Goal: Information Seeking & Learning: Get advice/opinions

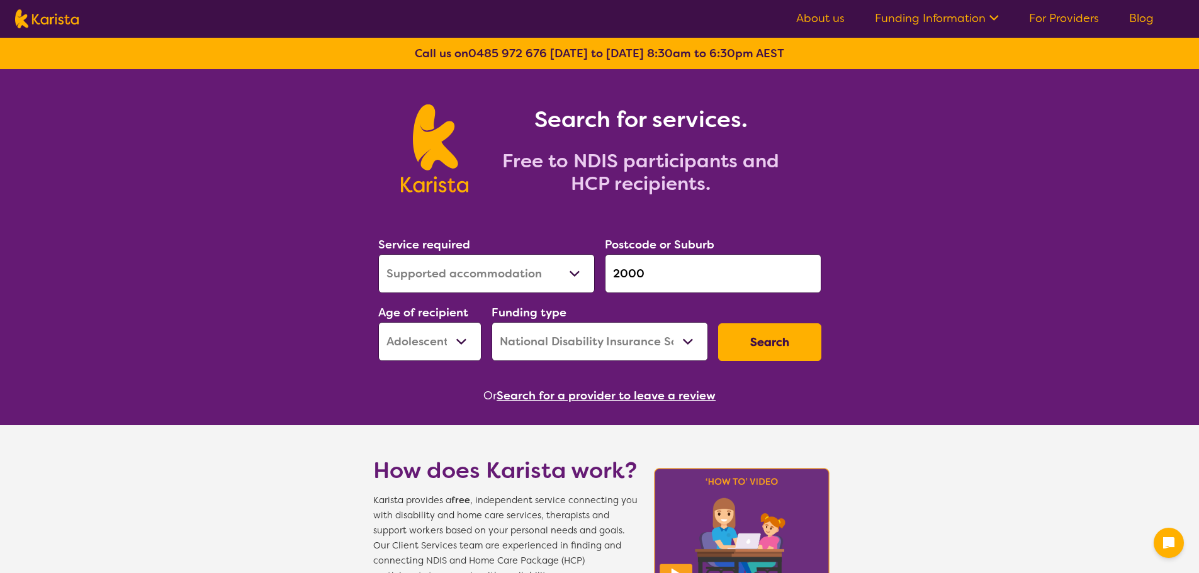
select select "Supported accommodation"
select select "AS"
select select "NDIS"
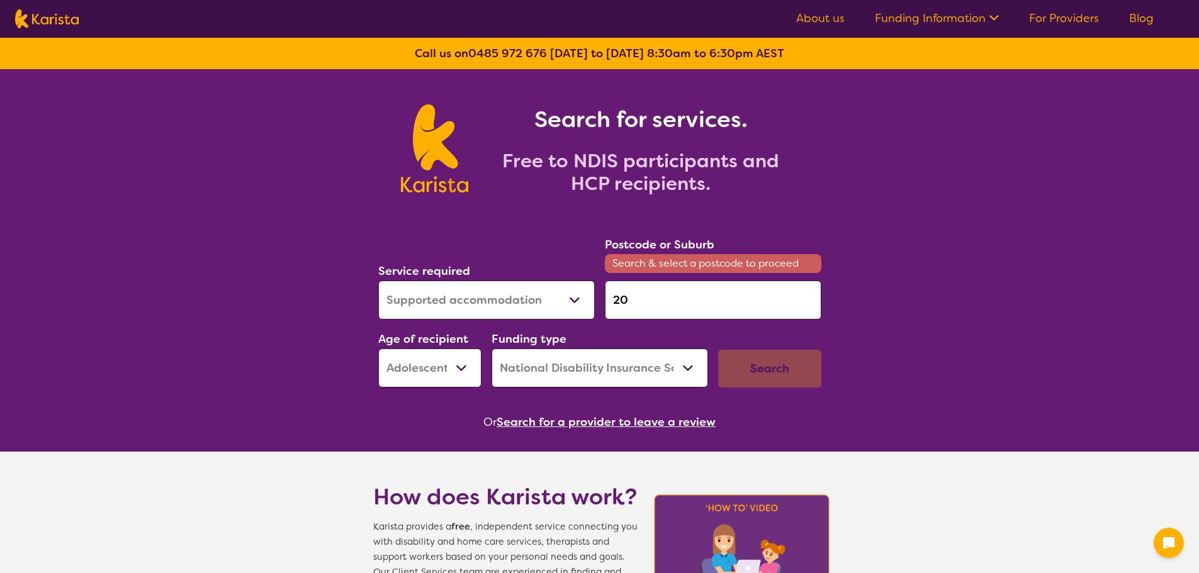
type input "2"
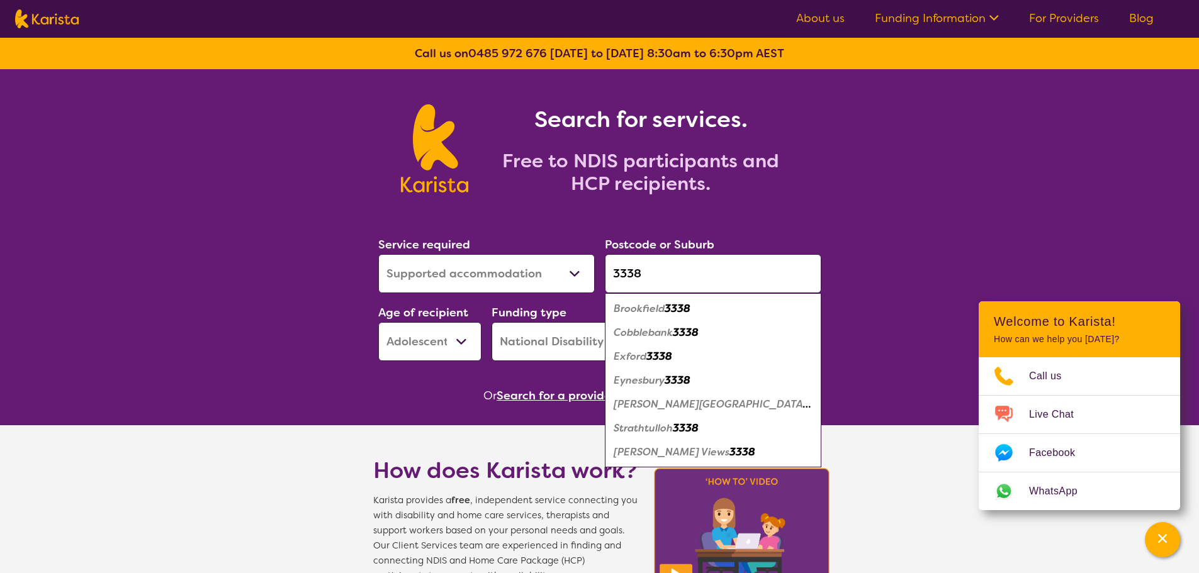
type input "3338"
click at [514, 276] on select "Allied Health Assistant Assessment ([MEDICAL_DATA] or [MEDICAL_DATA]) Behaviour…" at bounding box center [486, 273] width 217 height 39
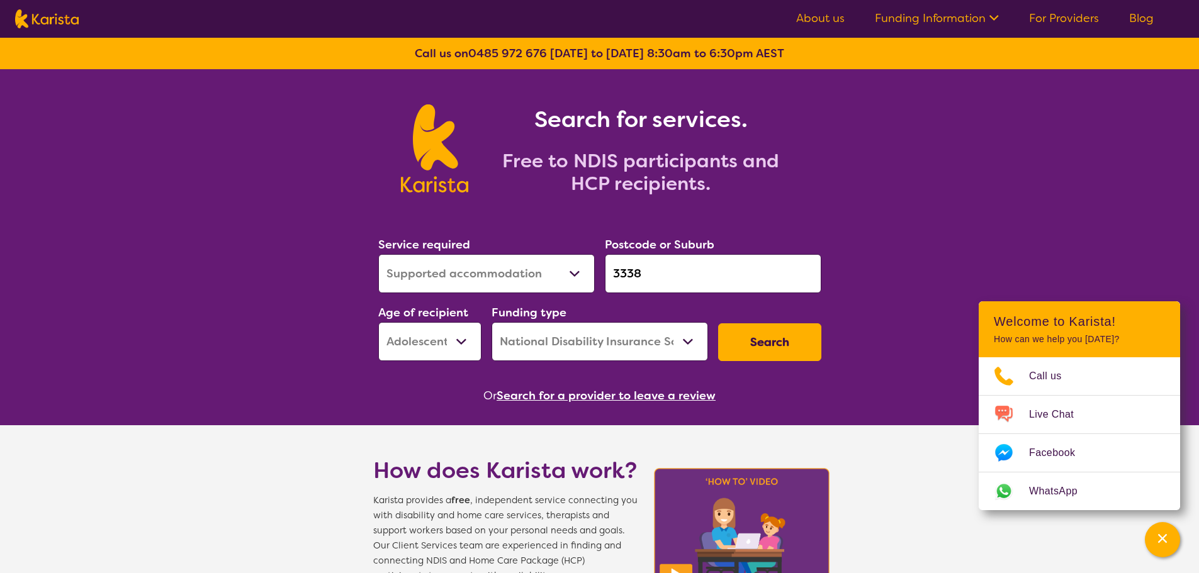
select select "[MEDICAL_DATA]"
click at [378, 254] on select "Allied Health Assistant Assessment ([MEDICAL_DATA] or [MEDICAL_DATA]) Behaviour…" at bounding box center [486, 273] width 217 height 39
click at [466, 344] on select "Early Childhood - 0 to 9 Child - 10 to 11 Adolescent - 12 to 17 Adult - 18 to 6…" at bounding box center [429, 341] width 103 height 39
select select "AD"
click at [378, 322] on select "Early Childhood - 0 to 9 Child - 10 to 11 Adolescent - 12 to 17 Adult - 18 to 6…" at bounding box center [429, 341] width 103 height 39
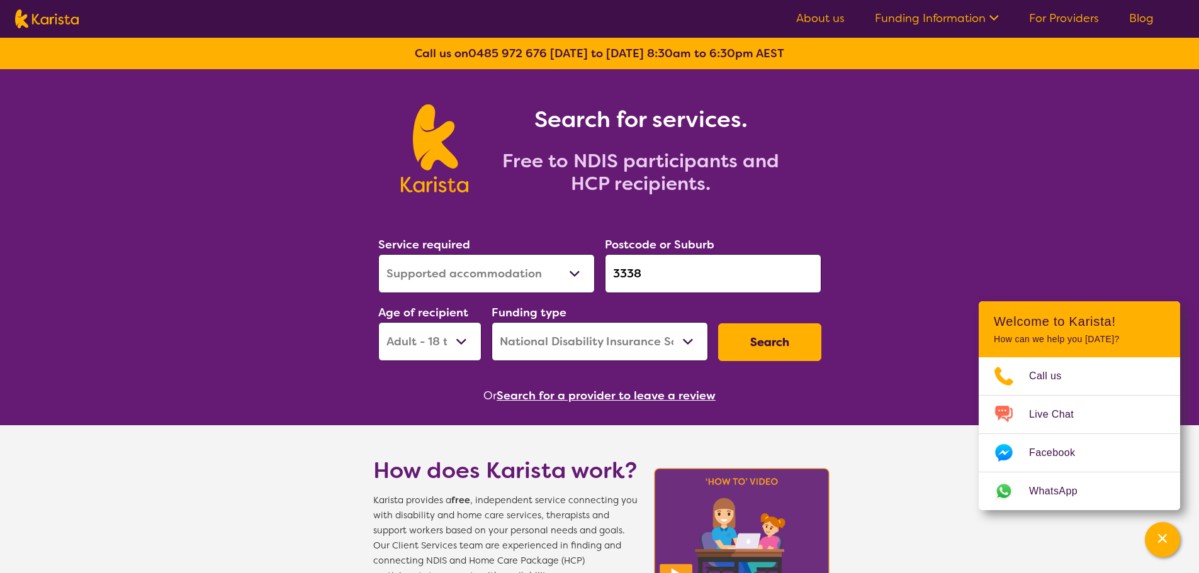
click at [802, 349] on button "Search" at bounding box center [769, 343] width 103 height 38
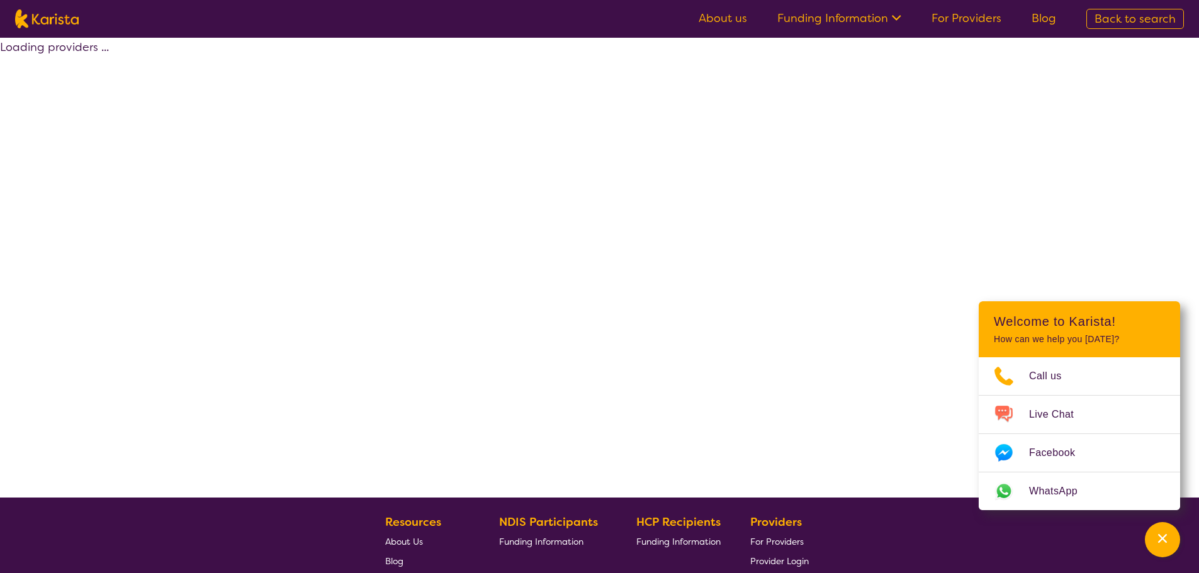
select select "by_score"
